Goal: Transaction & Acquisition: Purchase product/service

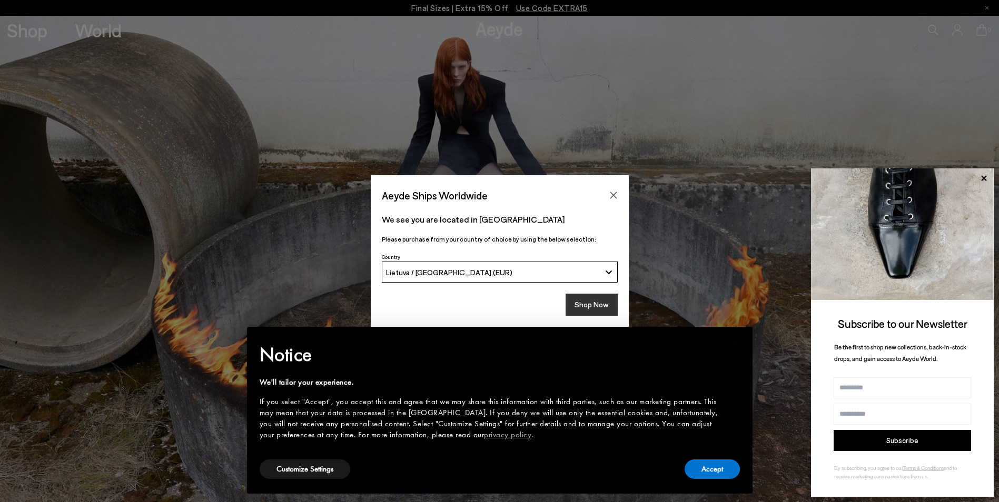
click at [598, 301] on button "Shop Now" at bounding box center [592, 305] width 52 height 22
click at [698, 466] on button "Accept" at bounding box center [712, 469] width 55 height 19
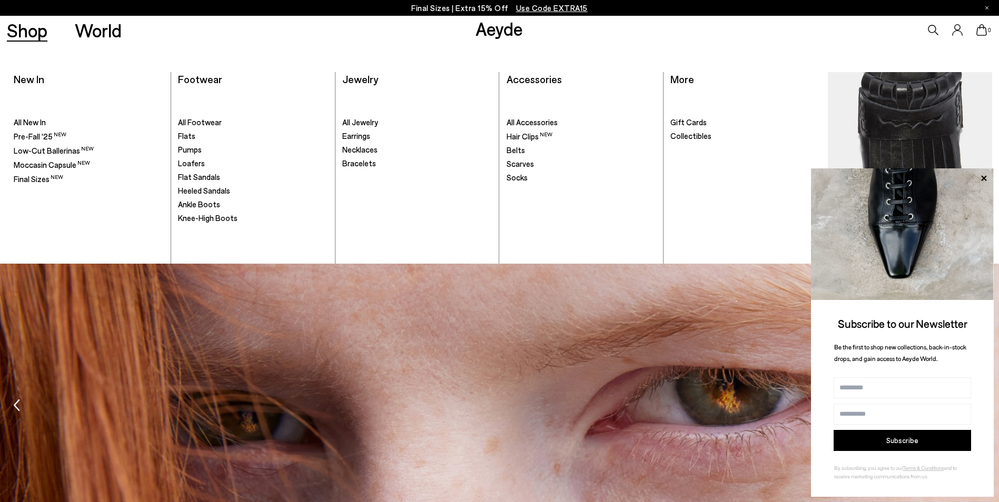
scroll to position [1647, 0]
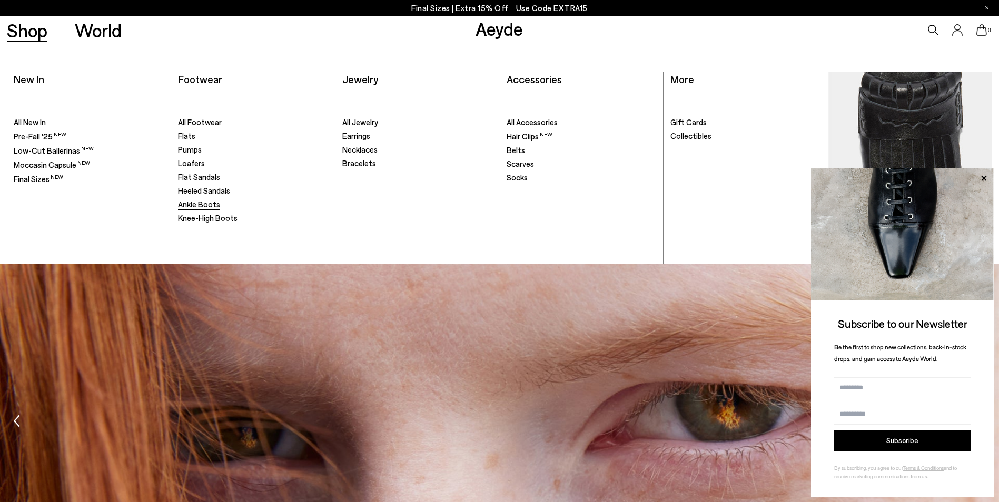
click at [200, 203] on span "Ankle Boots" at bounding box center [199, 204] width 42 height 9
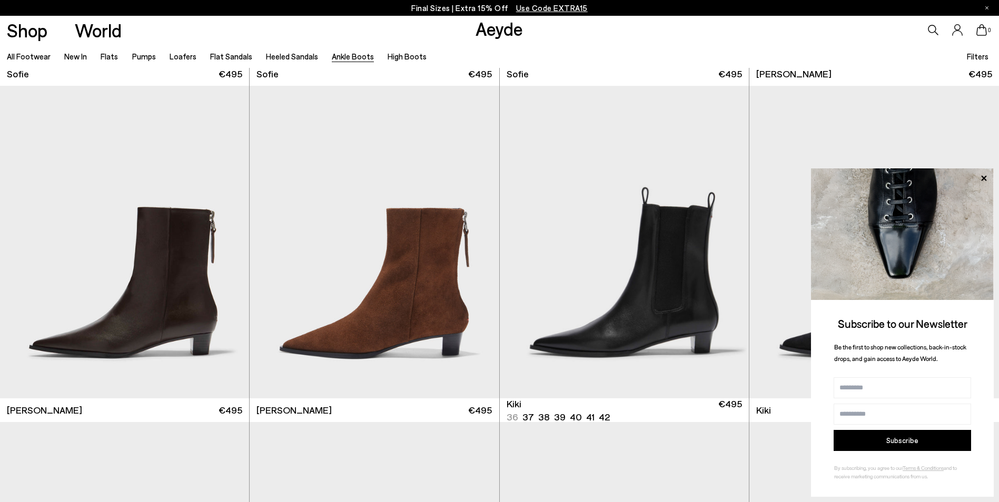
scroll to position [1738, 0]
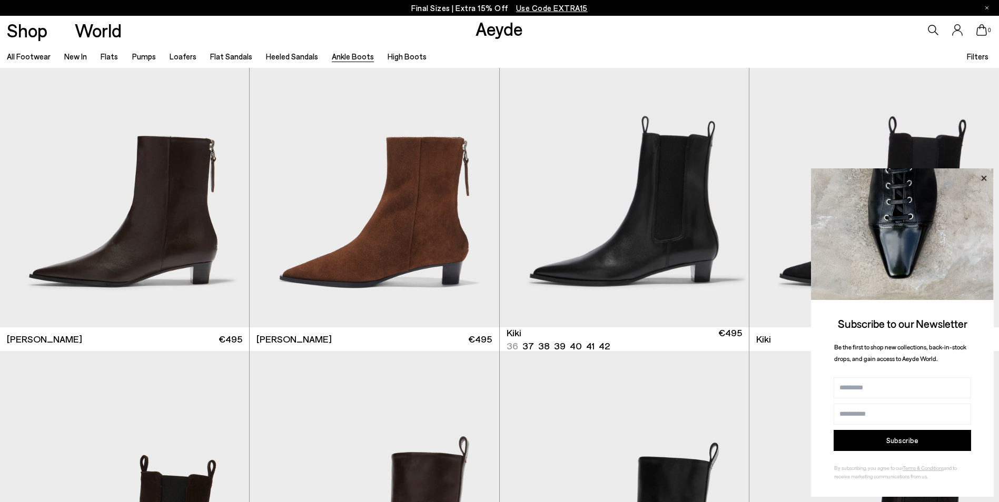
click at [982, 176] on icon at bounding box center [983, 177] width 5 height 5
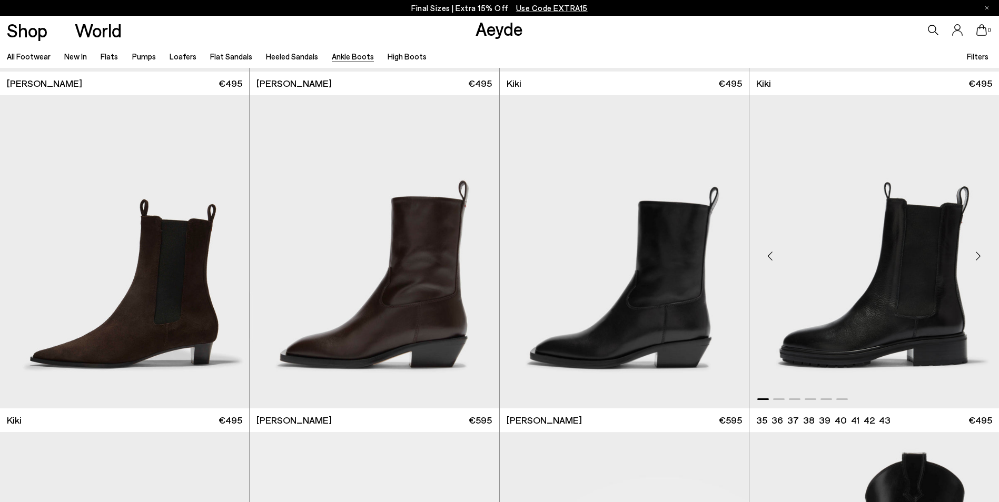
scroll to position [1994, 0]
click at [401, 246] on img "1 / 6" at bounding box center [374, 252] width 249 height 313
